Goal: Book appointment/travel/reservation

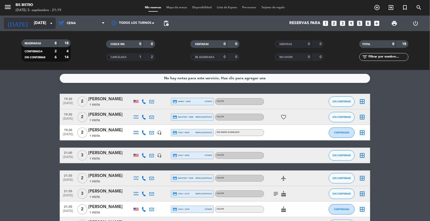
click at [44, 24] on input "[DATE]" at bounding box center [56, 23] width 51 height 10
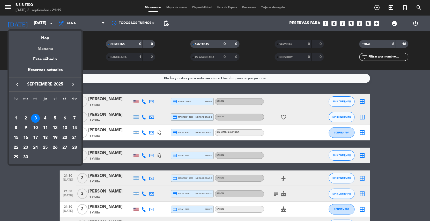
click at [49, 48] on div "Mañana" at bounding box center [45, 46] width 72 height 11
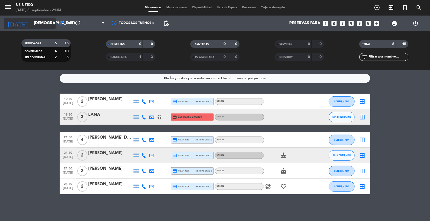
click at [44, 26] on input "[DEMOGRAPHIC_DATA][DATE]" at bounding box center [56, 23] width 51 height 10
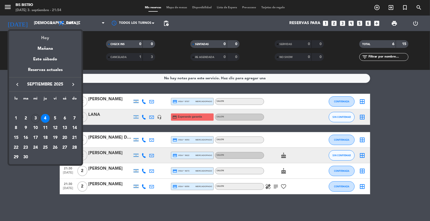
click at [51, 36] on div "Hoy" at bounding box center [45, 36] width 72 height 11
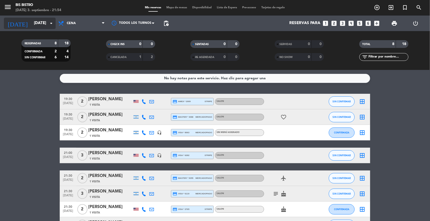
click at [46, 25] on input "[DATE]" at bounding box center [56, 23] width 51 height 10
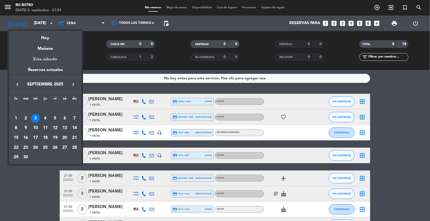
click at [47, 54] on div "Este sábado" at bounding box center [45, 59] width 72 height 14
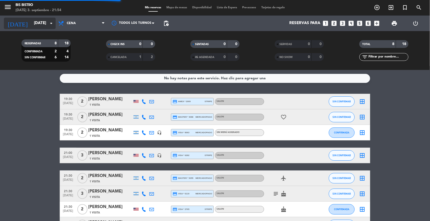
click at [38, 23] on input "[DATE]" at bounding box center [56, 23] width 51 height 10
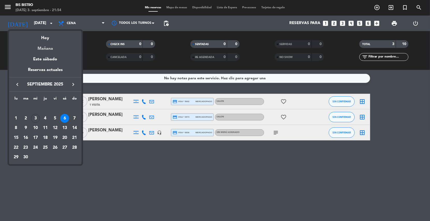
click at [49, 46] on div "Mañana" at bounding box center [45, 46] width 72 height 11
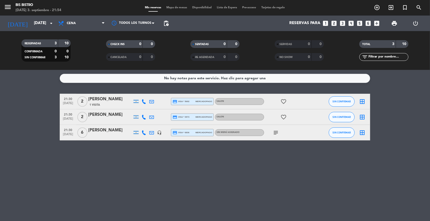
type input "[DEMOGRAPHIC_DATA][DATE]"
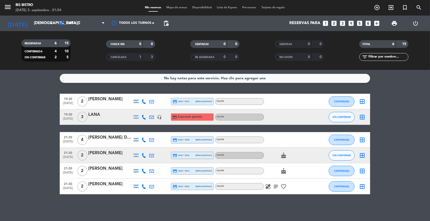
click at [267, 184] on icon "healing" at bounding box center [268, 186] width 6 height 6
click at [268, 185] on icon "healing" at bounding box center [268, 186] width 6 height 6
click at [277, 185] on icon "subject" at bounding box center [276, 186] width 6 height 6
click at [291, 200] on div "No hay notas para este servicio. Haz clic para agregar una 19:30 [DATE] 2 [PERS…" at bounding box center [215, 145] width 430 height 151
